Goal: Task Accomplishment & Management: Use online tool/utility

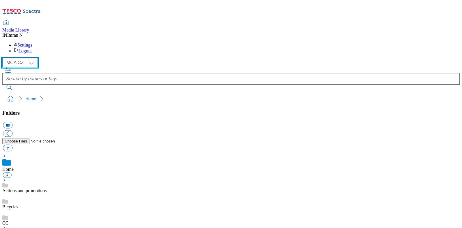
click at [35, 58] on select "MCA CZ MCA HU MCA MY MCA SK MCA TH MCA UK" at bounding box center [20, 62] width 36 height 9
select select "flare-mca-sk"
click at [4, 58] on select "MCA CZ MCA HU MCA MY MCA SK MCA TH MCA UK" at bounding box center [20, 62] width 36 height 9
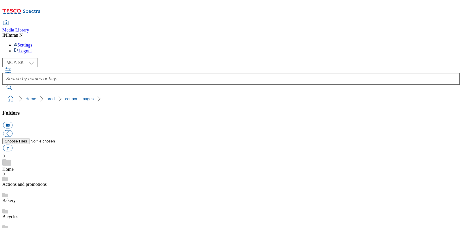
copy span "251833"
click at [315, 93] on ol "Home prod coupon_images" at bounding box center [233, 98] width 454 height 11
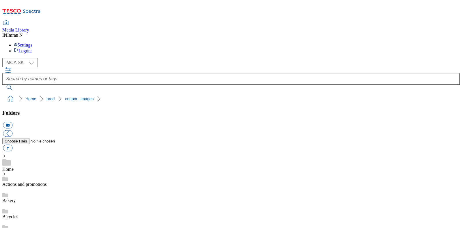
click at [12, 145] on button "button" at bounding box center [8, 148] width 10 height 7
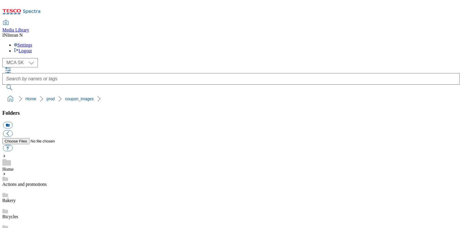
click at [12, 145] on button "button" at bounding box center [8, 148] width 10 height 7
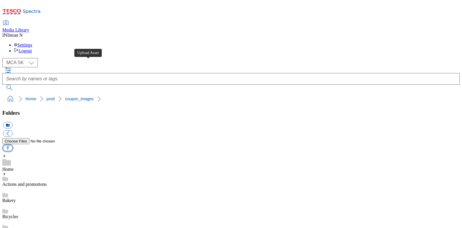
click at [12, 145] on button "button" at bounding box center [8, 148] width 10 height 7
